Goal: Find contact information: Find contact information

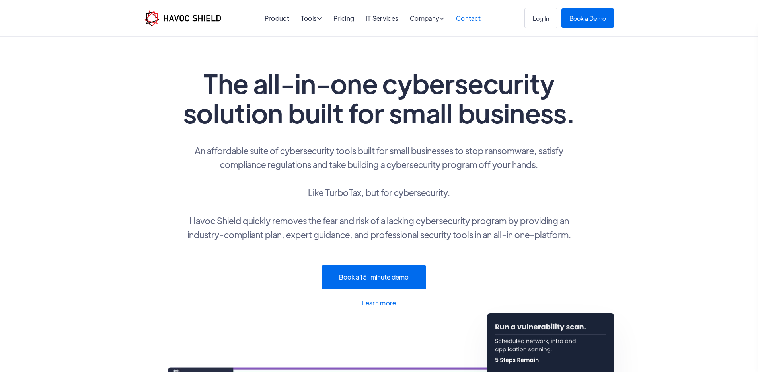
click at [467, 21] on link "Contact" at bounding box center [468, 18] width 25 height 8
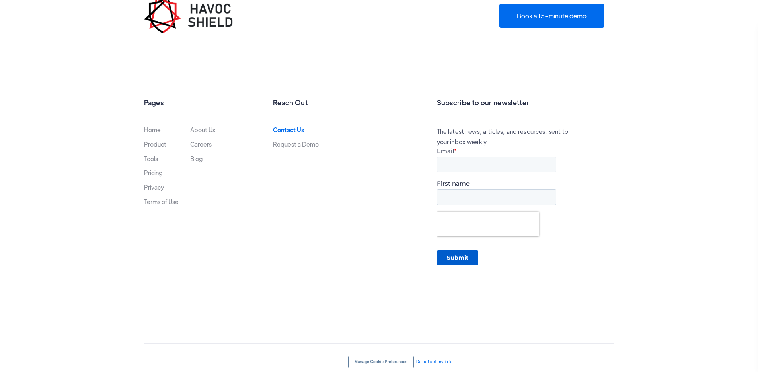
scroll to position [512, 0]
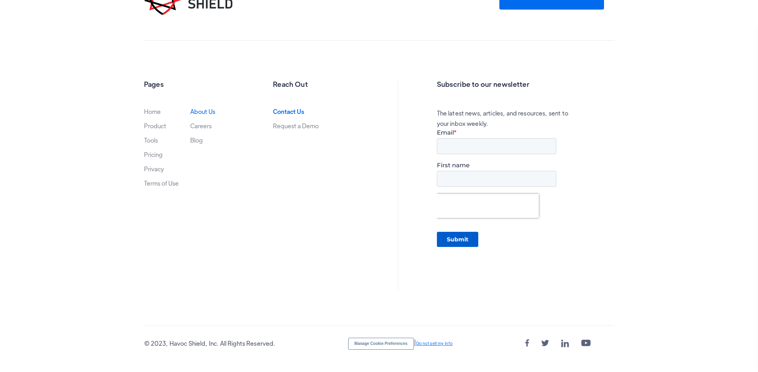
click at [190, 112] on link "About Us" at bounding box center [202, 111] width 25 height 6
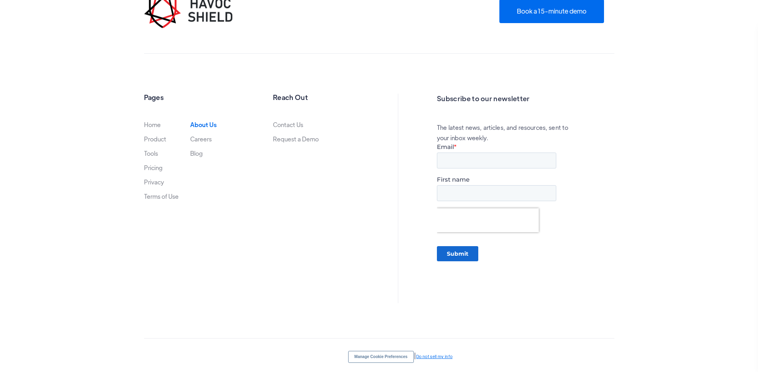
scroll to position [1186, 0]
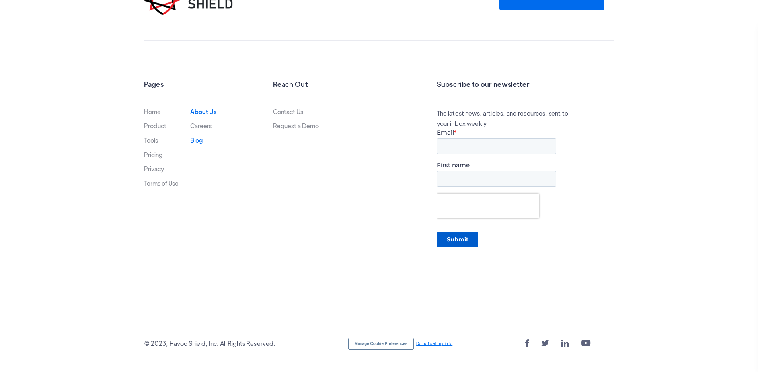
click at [190, 137] on link "Blog" at bounding box center [196, 140] width 12 height 6
